Goal: Navigation & Orientation: Find specific page/section

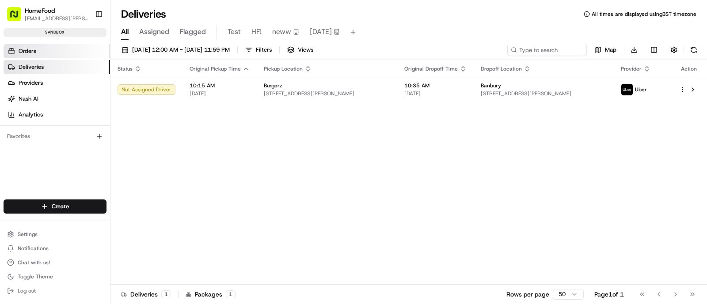
click at [45, 53] on link "Orders" at bounding box center [57, 51] width 106 height 14
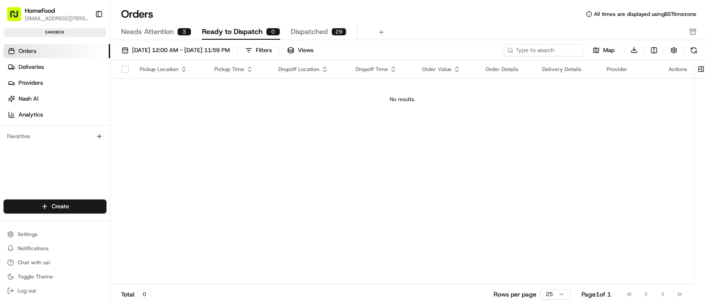
click at [296, 34] on span "Dispatched" at bounding box center [309, 31] width 37 height 11
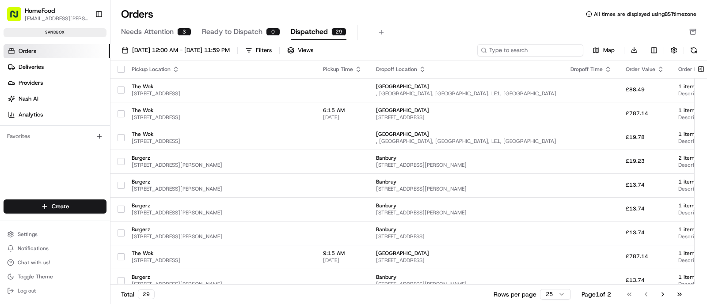
click at [538, 50] on input at bounding box center [530, 50] width 106 height 12
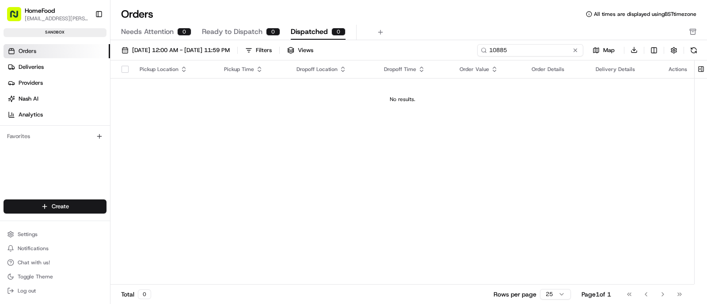
click at [501, 49] on input "10885" at bounding box center [530, 50] width 106 height 12
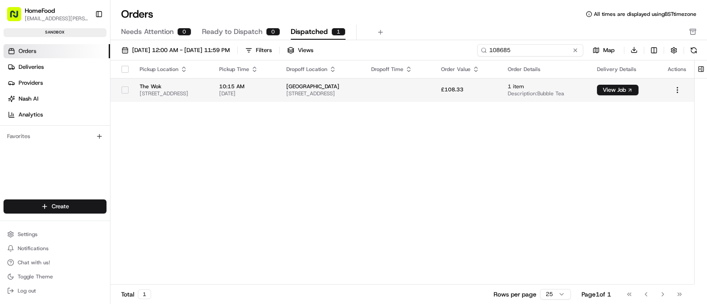
type input "108685"
click at [181, 90] on span "[STREET_ADDRESS]" at bounding box center [172, 93] width 65 height 7
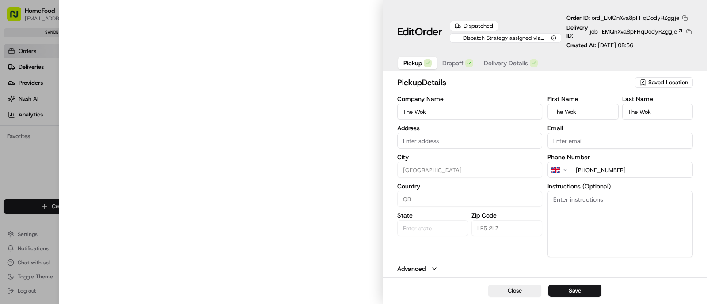
type input "[STREET_ADDRESS]"
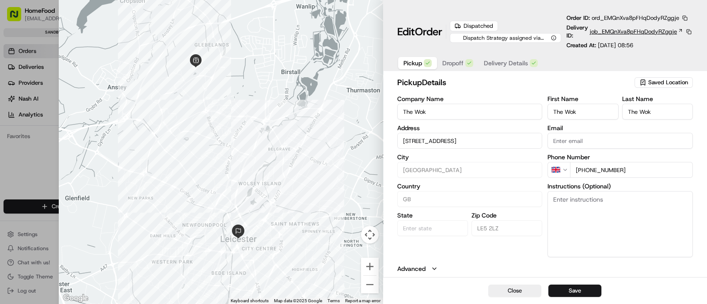
click at [604, 32] on span "job_EMQnXva8pFHqDodyRZggje" at bounding box center [633, 32] width 87 height 8
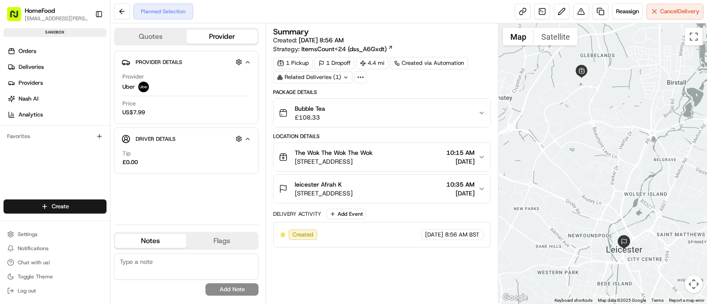
click at [484, 110] on icon "button" at bounding box center [481, 113] width 7 height 7
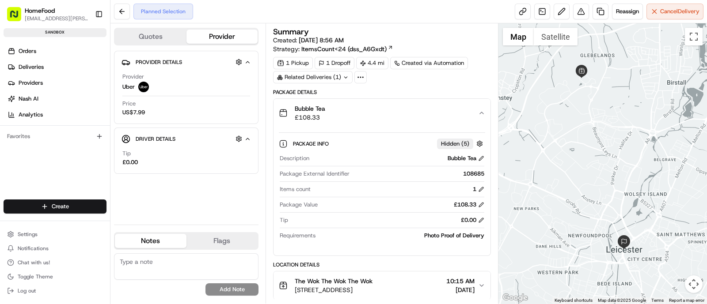
click at [484, 112] on icon "button" at bounding box center [481, 113] width 7 height 7
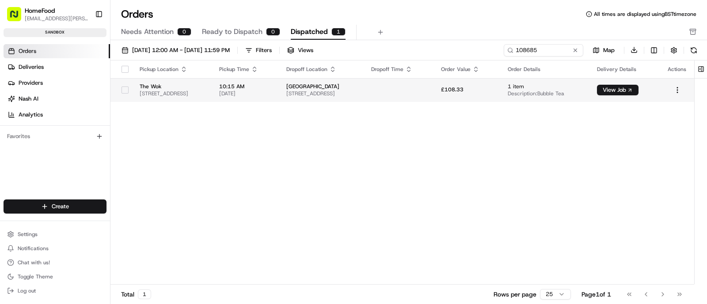
click at [272, 90] on span "[DATE]" at bounding box center [245, 93] width 53 height 7
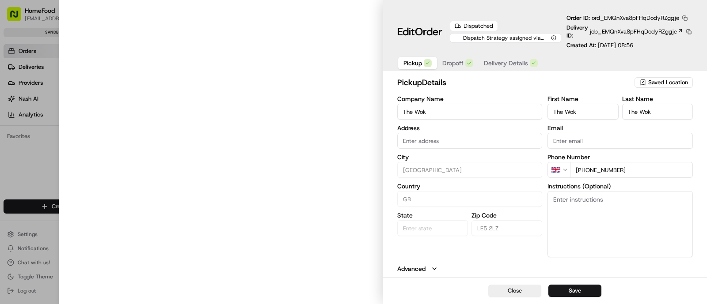
type input "[STREET_ADDRESS]"
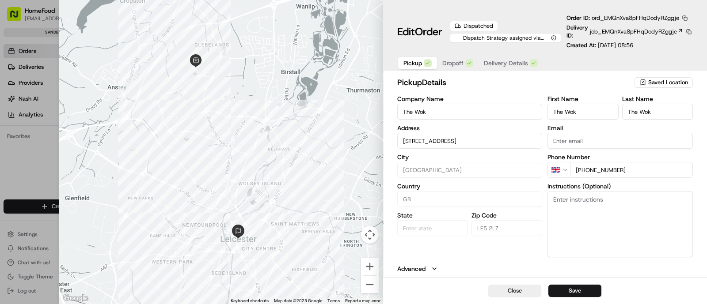
click at [491, 60] on span "Delivery Details" at bounding box center [506, 63] width 44 height 9
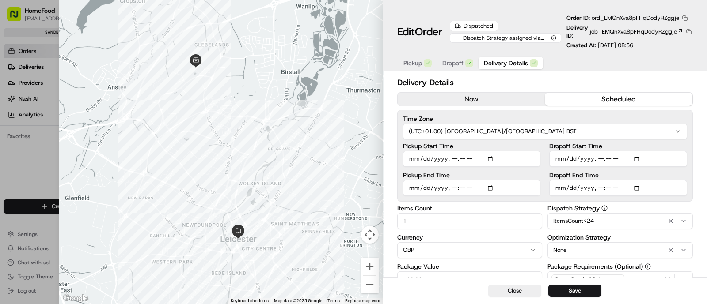
click at [457, 63] on span "Dropoff" at bounding box center [452, 63] width 21 height 9
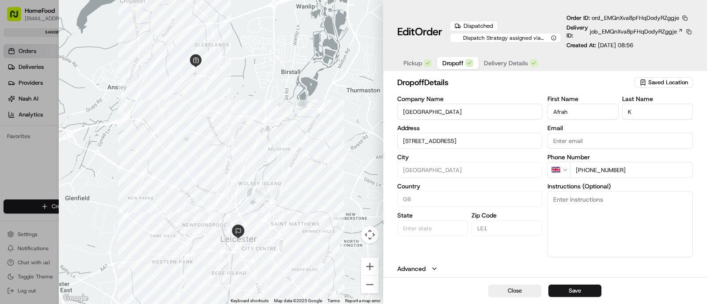
click at [420, 63] on span "Pickup" at bounding box center [412, 63] width 19 height 9
click at [615, 30] on span "job_EMQnXva8pFHqDodyRZggje" at bounding box center [633, 32] width 87 height 8
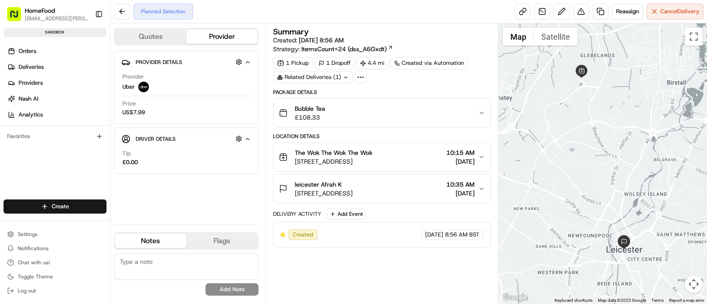
click at [479, 158] on icon "button" at bounding box center [481, 157] width 7 height 7
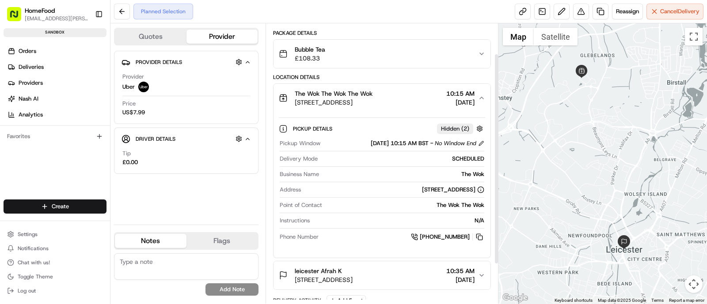
scroll to position [37, 0]
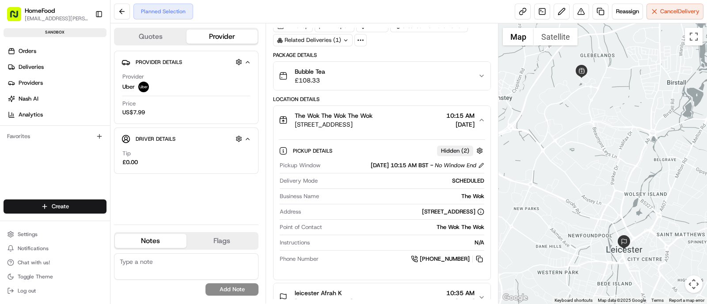
click at [481, 123] on button "The Wok [STREET_ADDRESS], GB 10:15 AM [DATE]" at bounding box center [381, 120] width 217 height 28
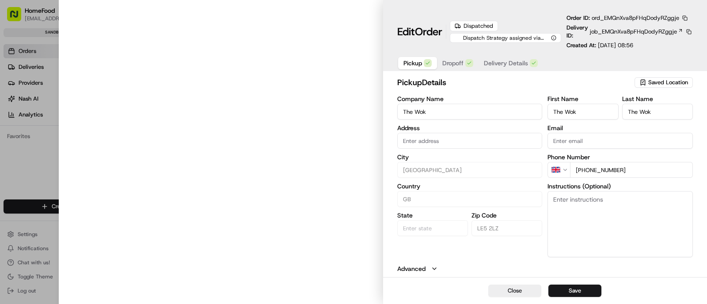
type input "[STREET_ADDRESS]"
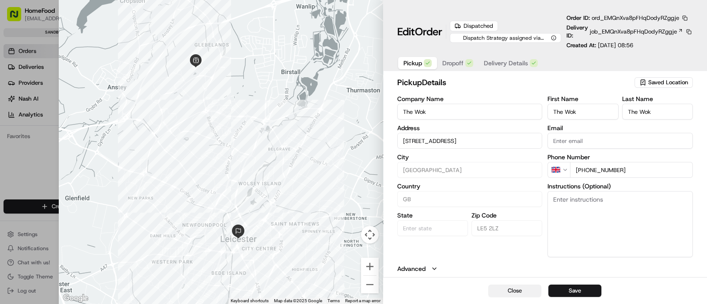
click at [497, 288] on button "Close" at bounding box center [514, 291] width 53 height 12
type input "+1"
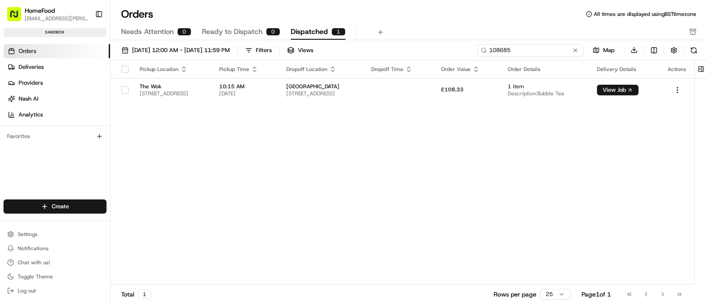
click at [539, 50] on input "108685" at bounding box center [530, 50] width 106 height 12
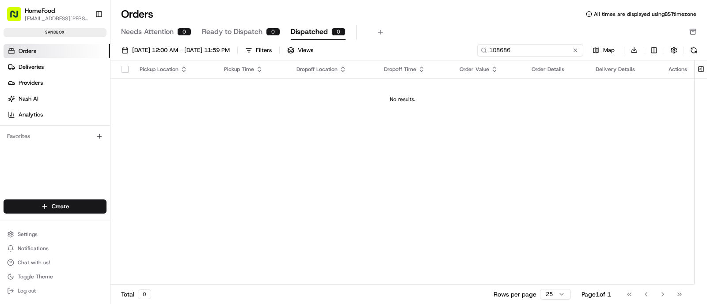
click at [533, 47] on input "108686" at bounding box center [530, 50] width 106 height 12
click at [515, 55] on input "108686" at bounding box center [530, 50] width 106 height 12
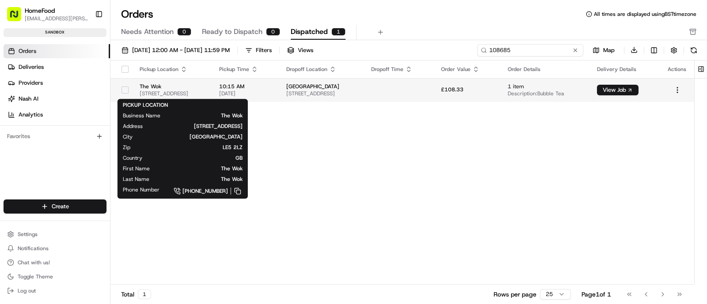
type input "108685"
click at [205, 91] on span "[STREET_ADDRESS]" at bounding box center [172, 93] width 65 height 7
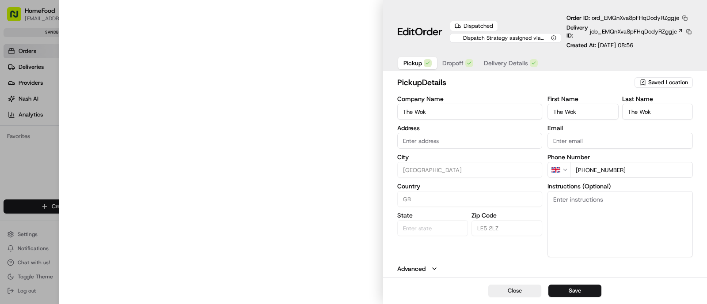
type input "[STREET_ADDRESS]"
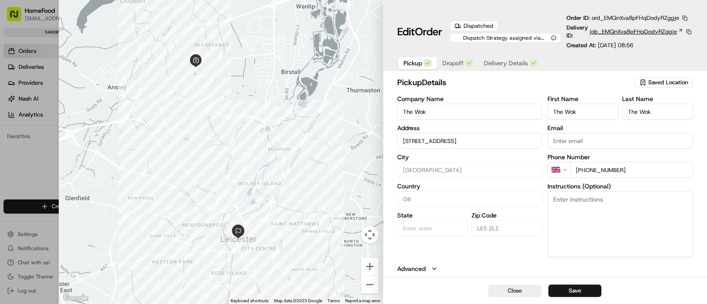
click at [599, 32] on span "job_EMQnXva8pFHqDodyRZggje" at bounding box center [633, 32] width 87 height 8
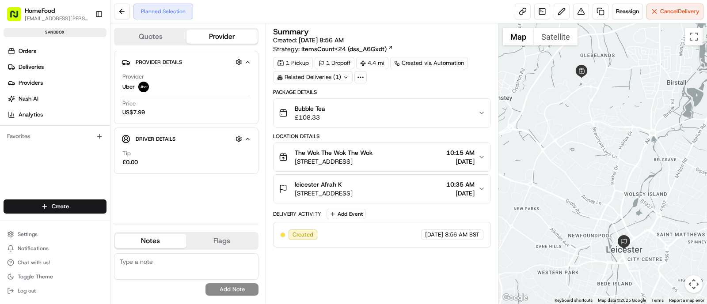
click at [476, 114] on div "Bubble Tea £108.33" at bounding box center [378, 113] width 199 height 18
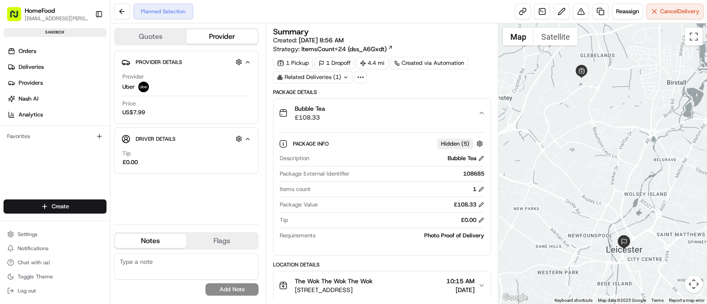
click at [476, 114] on div "Bubble Tea £108.33" at bounding box center [378, 113] width 199 height 18
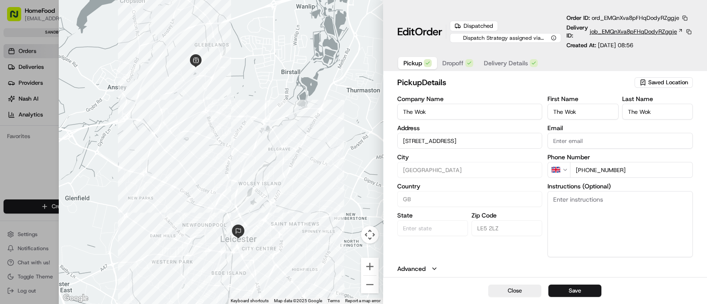
click at [625, 31] on span "job_EMQnXva8pFHqDodyRZggje" at bounding box center [633, 32] width 87 height 8
